Goal: Task Accomplishment & Management: Manage account settings

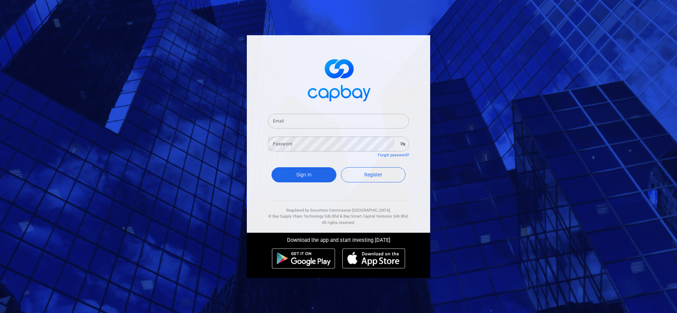
click at [379, 125] on input "Email" at bounding box center [338, 121] width 141 height 15
paste input "[EMAIL_ADDRESS][DOMAIN_NAME]"
type input "[EMAIL_ADDRESS][DOMAIN_NAME]"
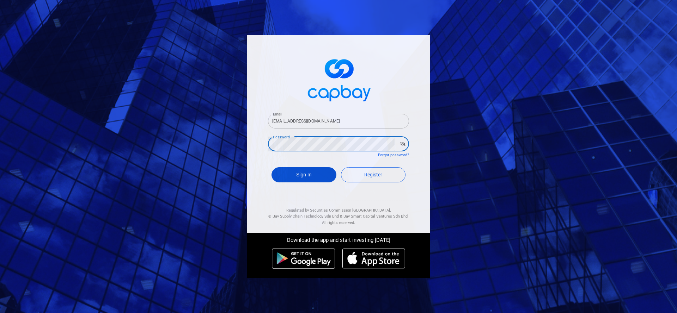
click at [320, 172] on button "Sign In" at bounding box center [303, 174] width 65 height 15
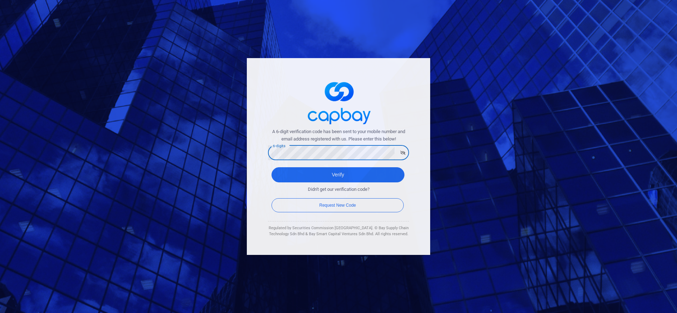
click at [271, 167] on button "Verify" at bounding box center [337, 174] width 133 height 15
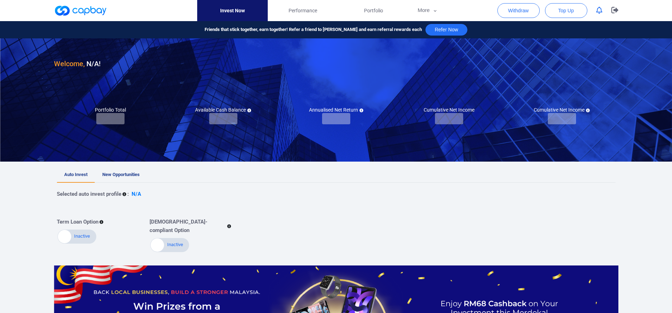
checkbox input "true"
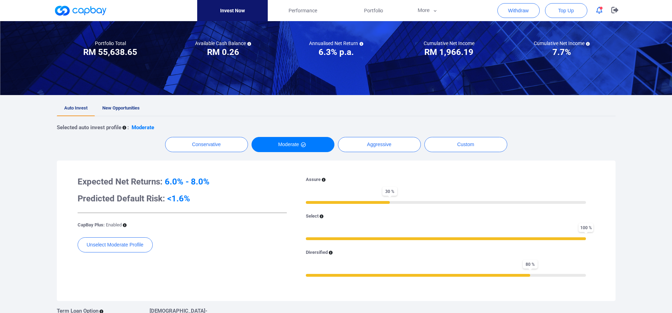
scroll to position [72, 0]
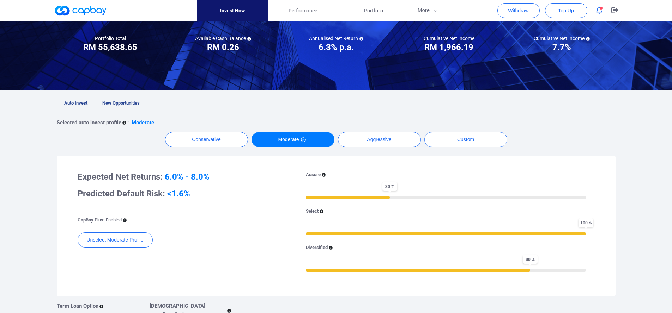
click at [134, 105] on span "New Opportunities" at bounding box center [120, 102] width 37 height 5
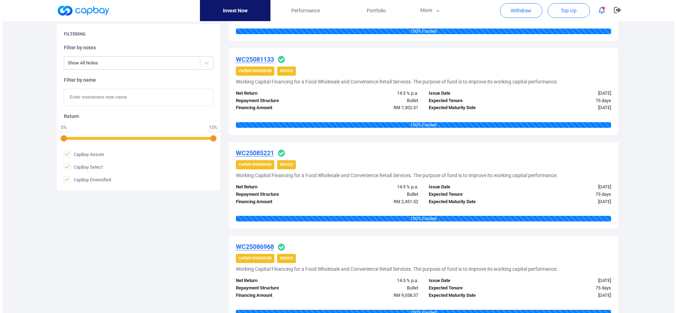
scroll to position [437, 0]
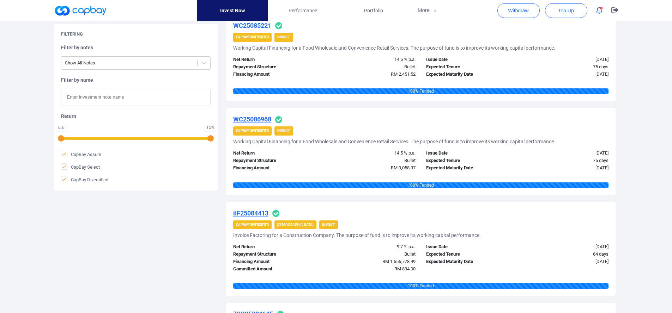
click at [235, 211] on u "iIF25084413" at bounding box center [250, 213] width 35 height 7
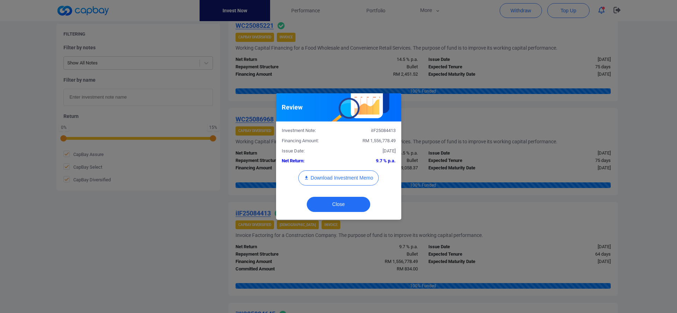
click at [239, 207] on div "Review Investment Note: iIF25084413 Financing Amount: RM 1,556,778.49 Issue Dat…" at bounding box center [338, 156] width 677 height 313
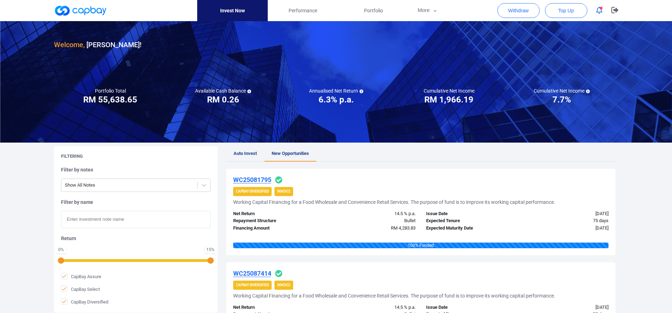
scroll to position [0, 0]
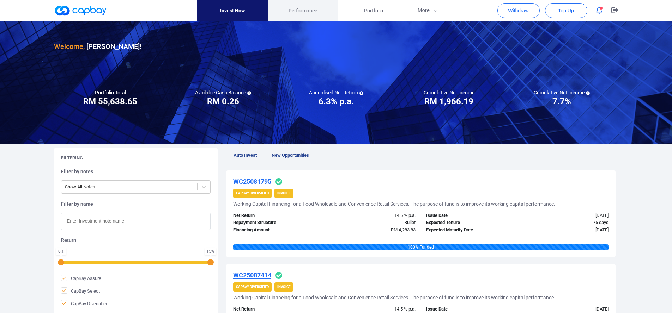
click at [313, 14] on span "Performance" at bounding box center [302, 11] width 29 height 8
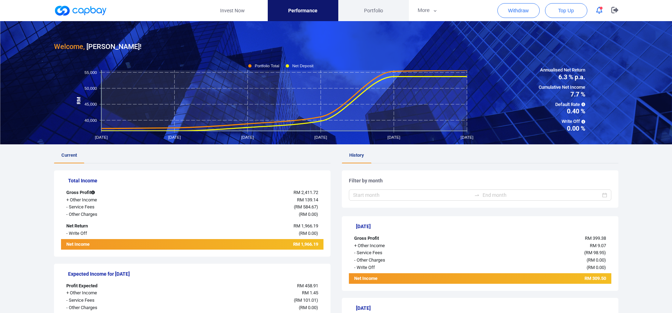
click at [378, 4] on link "Portfolio" at bounding box center [373, 10] width 71 height 21
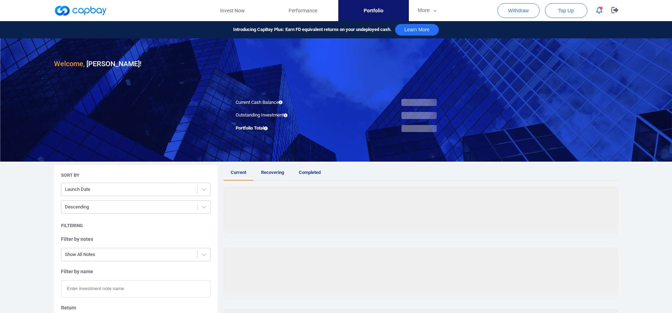
click at [267, 173] on span "Recovering" at bounding box center [272, 172] width 23 height 5
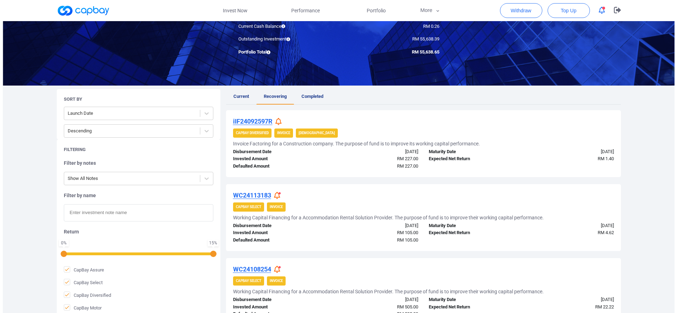
scroll to position [65, 0]
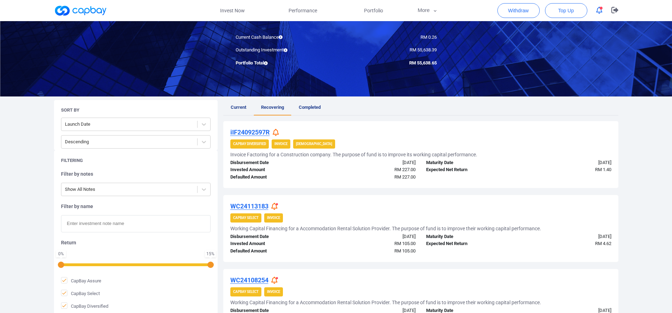
click at [274, 206] on icon at bounding box center [274, 206] width 6 height 7
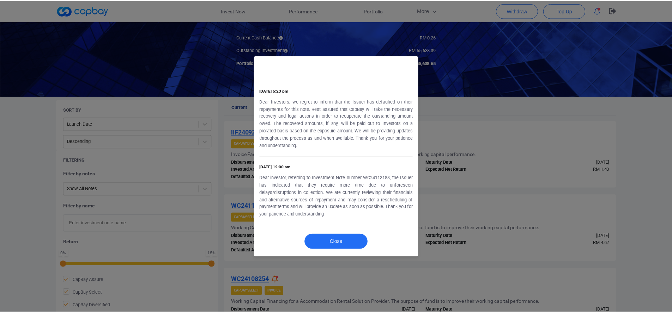
scroll to position [0, 0]
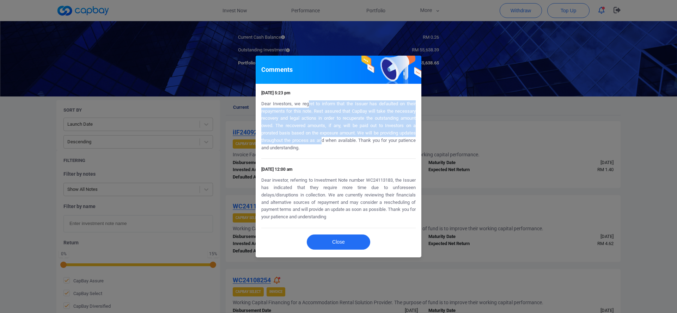
drag, startPoint x: 317, startPoint y: 101, endPoint x: 332, endPoint y: 142, distance: 43.3
click at [327, 140] on p "Dear Investors, we regret to inform that the Issuer has defaulted on their repa…" at bounding box center [338, 125] width 154 height 51
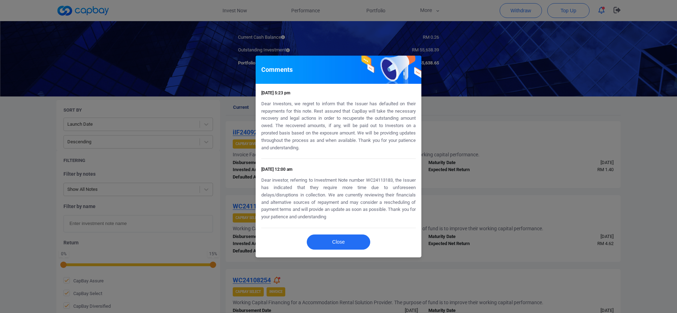
click at [455, 167] on div "Comments [DATE] 5:23 pm Dear Investors, we regret to inform that the Issuer has…" at bounding box center [338, 156] width 677 height 313
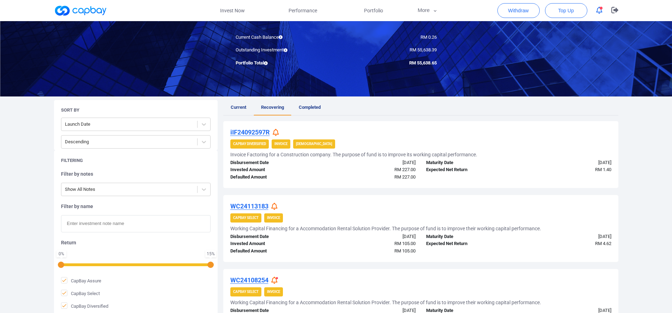
click at [274, 282] on icon at bounding box center [274, 280] width 6 height 7
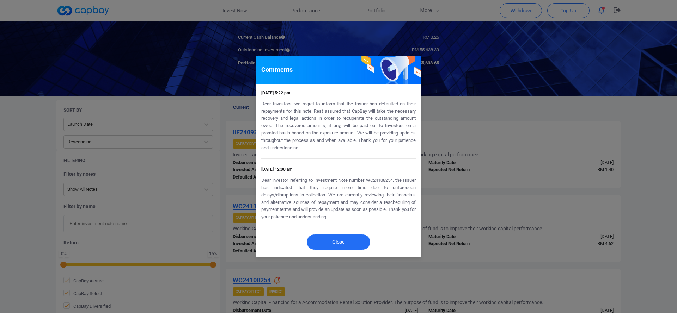
click at [503, 176] on div "Comments [DATE] 5:22 pm Dear Investors, we regret to inform that the Issuer has…" at bounding box center [338, 156] width 677 height 313
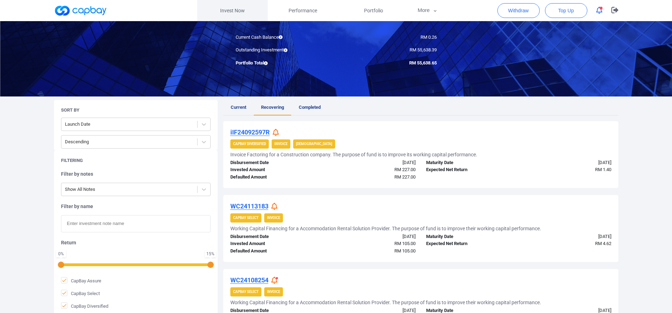
click at [243, 12] on link "Invest Now" at bounding box center [232, 10] width 71 height 21
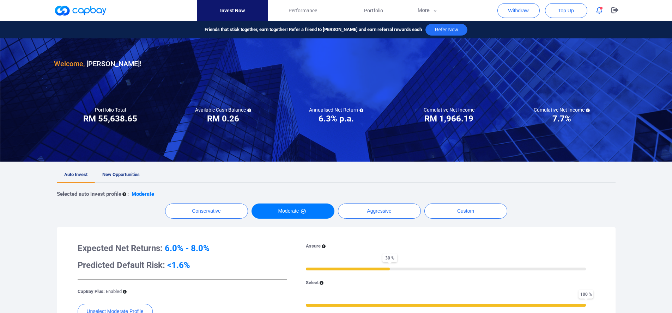
click at [593, 12] on button "button" at bounding box center [598, 10] width 13 height 11
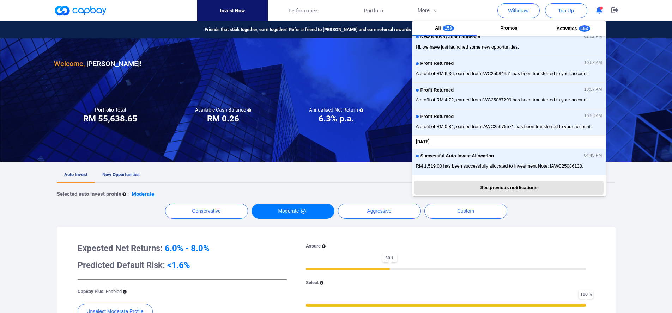
scroll to position [158, 0]
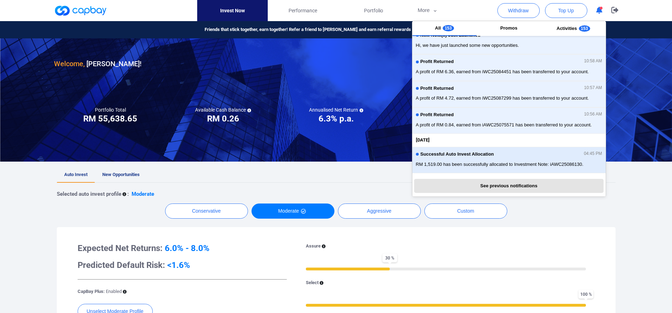
click at [541, 164] on span "RM 1,519.00 has been successfully allocated to Investment Note: iAWC25086130." at bounding box center [509, 164] width 186 height 7
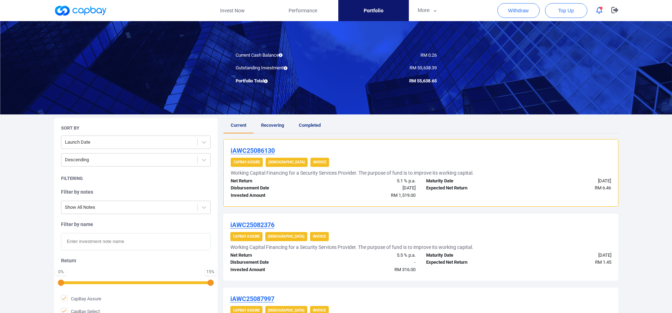
scroll to position [93, 0]
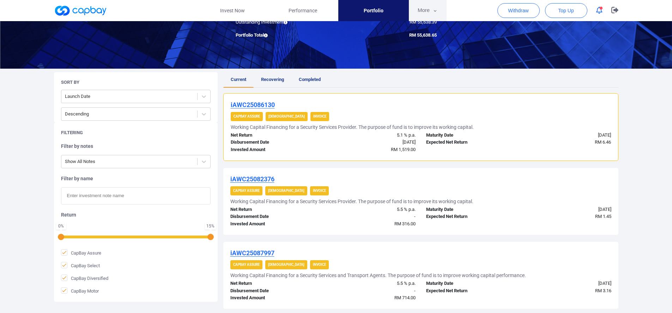
click at [442, 11] on button "More" at bounding box center [428, 10] width 38 height 21
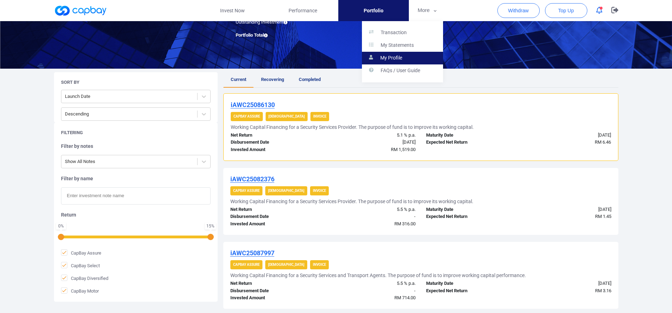
click at [411, 59] on link "My Profile" at bounding box center [402, 58] width 81 height 13
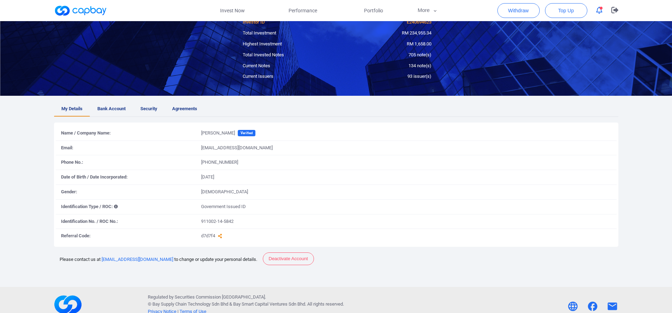
scroll to position [58, 0]
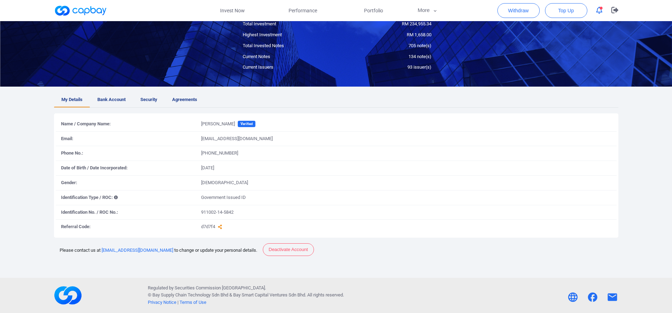
click at [111, 109] on div "My Details Bank Account Security Agreements Name / Company Name: [PERSON_NAME] …" at bounding box center [336, 182] width 575 height 191
click at [119, 103] on span "Bank Account" at bounding box center [111, 99] width 28 height 7
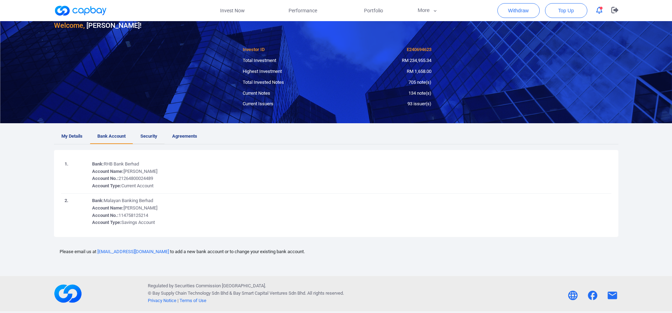
click at [152, 137] on span "Security" at bounding box center [148, 136] width 17 height 7
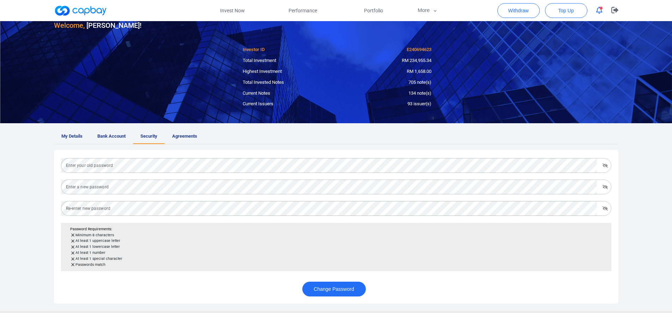
scroll to position [54, 0]
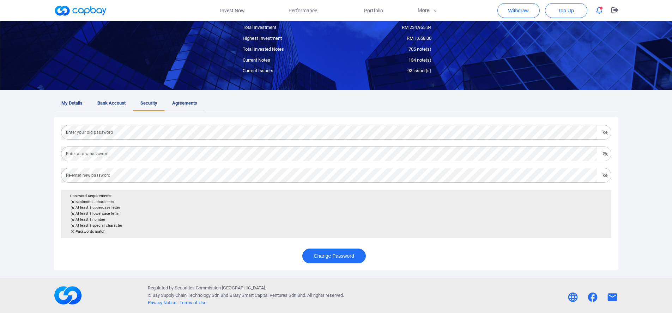
click at [186, 107] on link "Agreements" at bounding box center [185, 103] width 40 height 15
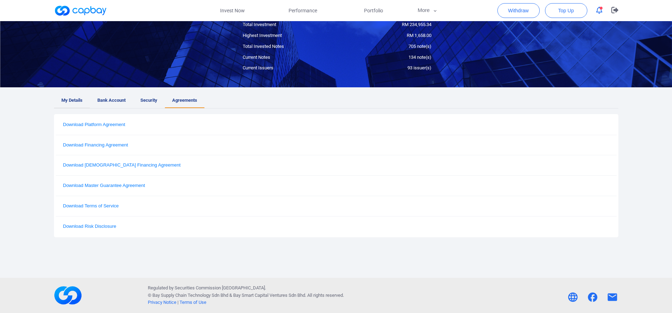
click at [72, 104] on span "My Details" at bounding box center [71, 100] width 21 height 7
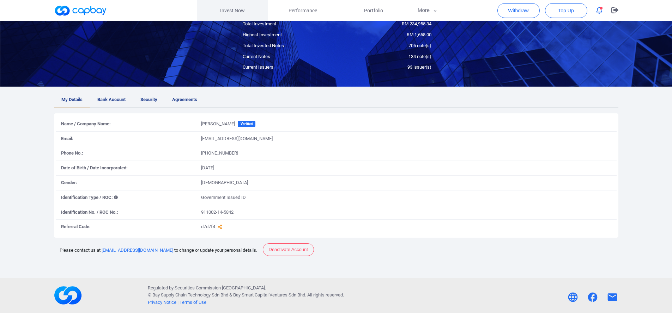
click at [233, 8] on link "Invest Now" at bounding box center [232, 10] width 71 height 21
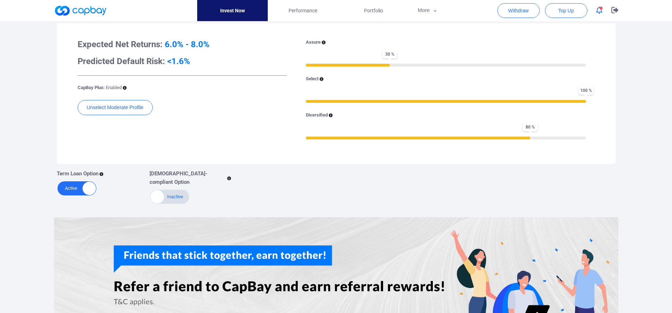
scroll to position [109, 0]
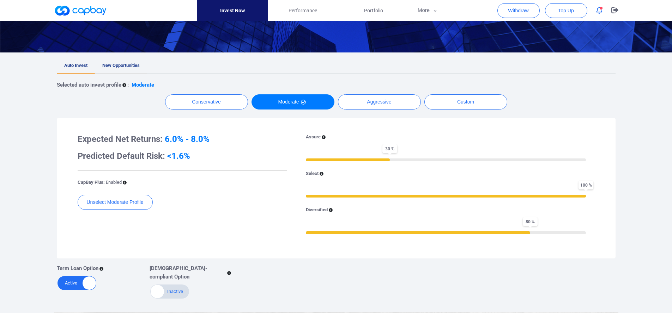
click at [127, 67] on span "New Opportunities" at bounding box center [120, 65] width 37 height 5
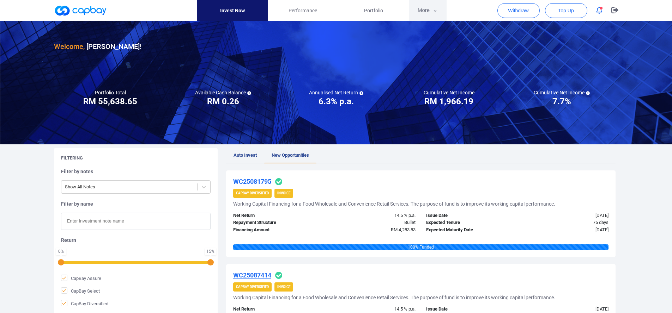
click at [423, 13] on button "More" at bounding box center [428, 10] width 38 height 21
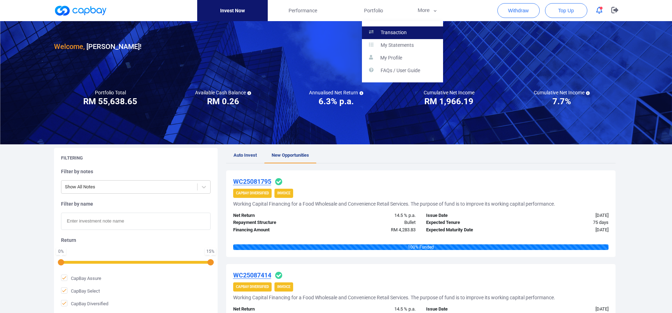
click at [415, 36] on link "Transaction" at bounding box center [402, 32] width 81 height 13
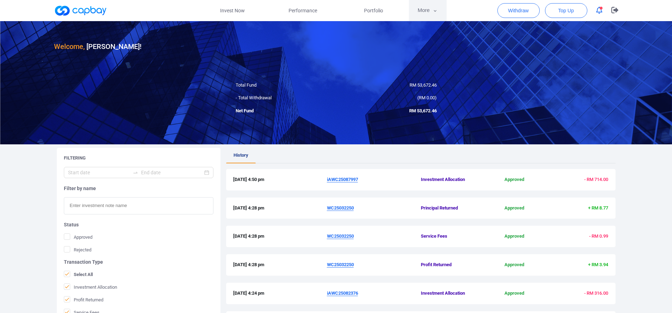
click at [424, 7] on button "More" at bounding box center [428, 10] width 38 height 21
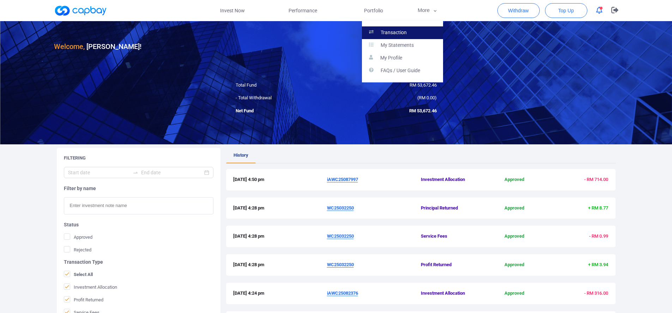
click at [418, 33] on link "Transaction" at bounding box center [402, 32] width 81 height 13
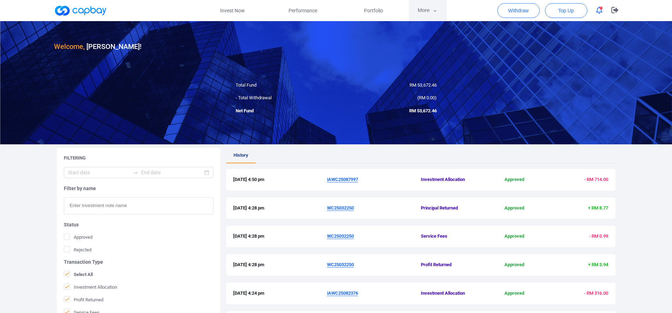
click at [424, 16] on button "More" at bounding box center [428, 10] width 38 height 21
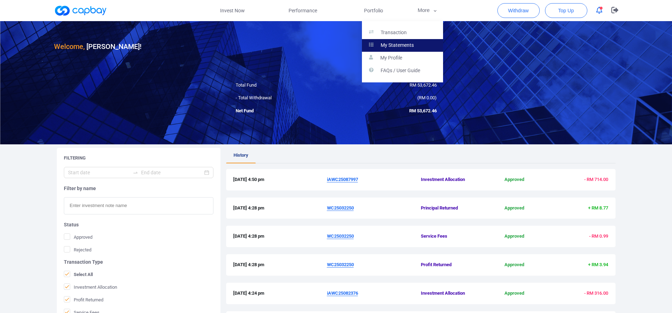
click at [410, 47] on p "My Statements" at bounding box center [396, 45] width 33 height 6
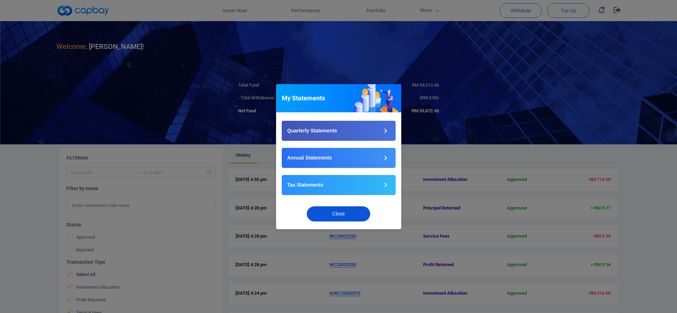
click at [348, 215] on button "Close" at bounding box center [338, 214] width 63 height 15
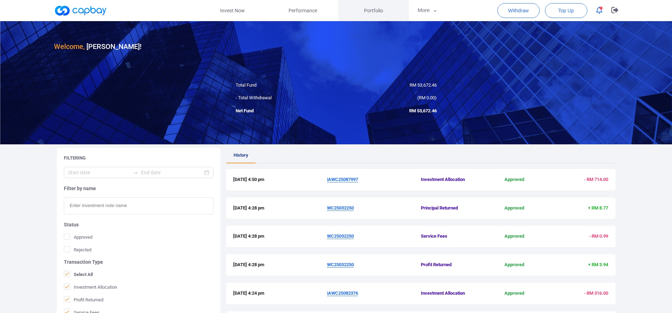
click at [383, 2] on link "Portfolio" at bounding box center [373, 10] width 71 height 21
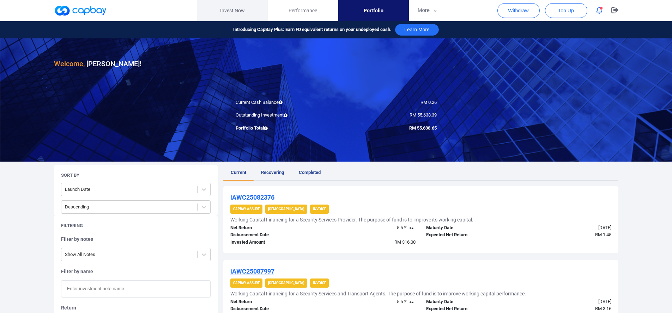
click at [233, 10] on link "Invest Now" at bounding box center [232, 10] width 71 height 21
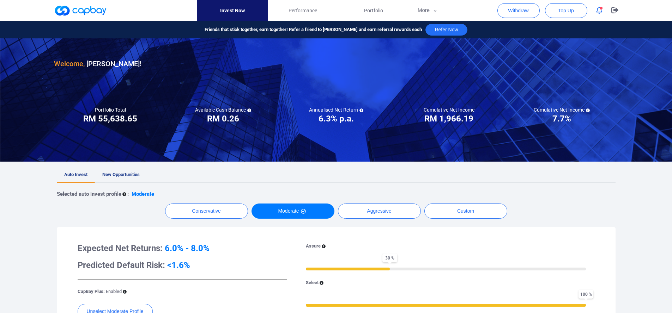
click at [601, 11] on icon "button" at bounding box center [599, 10] width 6 height 7
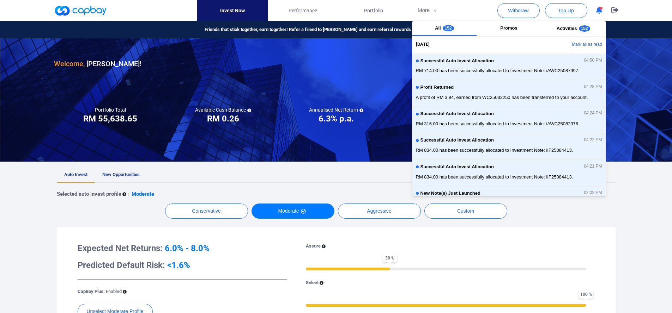
click at [601, 11] on icon "button" at bounding box center [599, 10] width 6 height 7
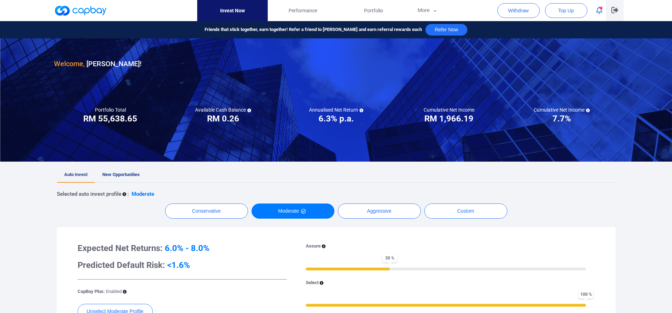
click at [614, 8] on icon "button" at bounding box center [614, 10] width 7 height 7
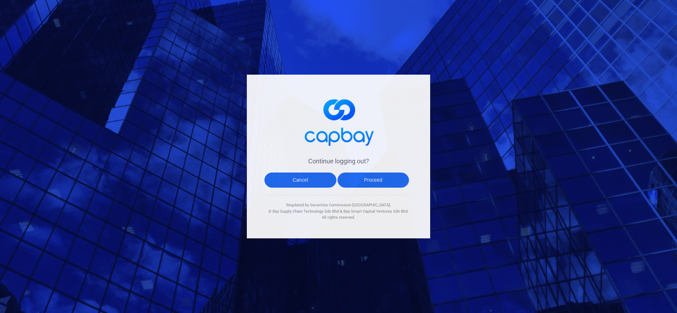
click at [375, 177] on button "Proceed" at bounding box center [373, 180] width 72 height 15
